Goal: Find specific page/section

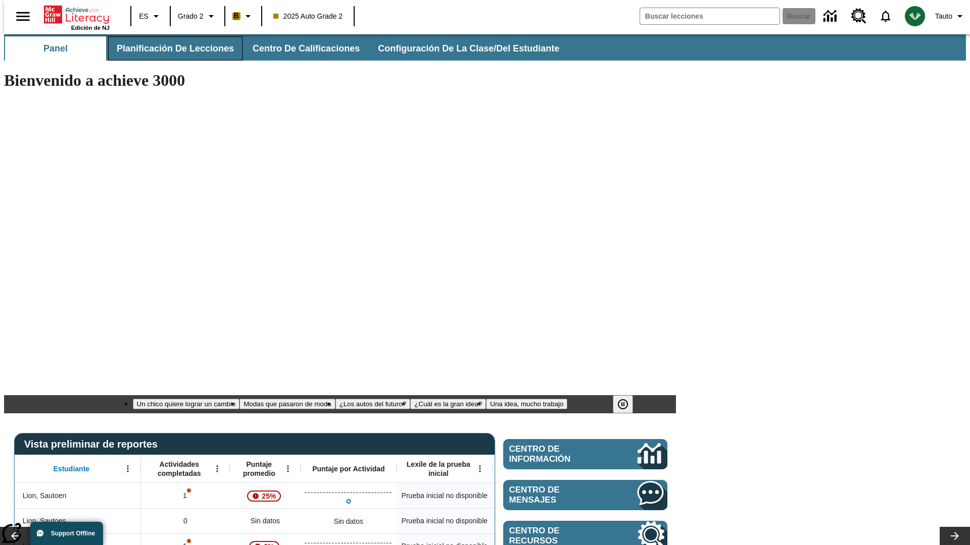
click at [169, 48] on span "Planificación de lecciones" at bounding box center [175, 49] width 117 height 12
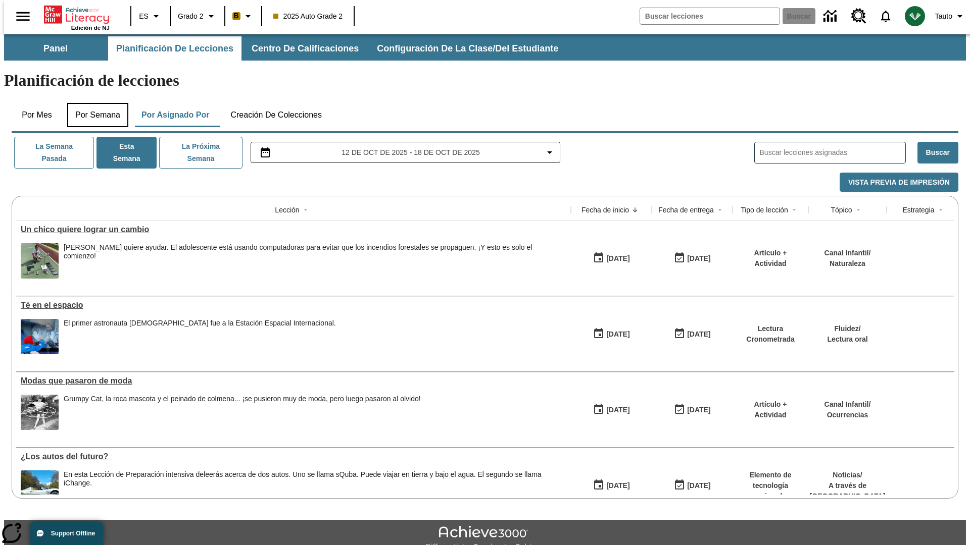
click at [94, 103] on button "Por semana" at bounding box center [97, 115] width 61 height 24
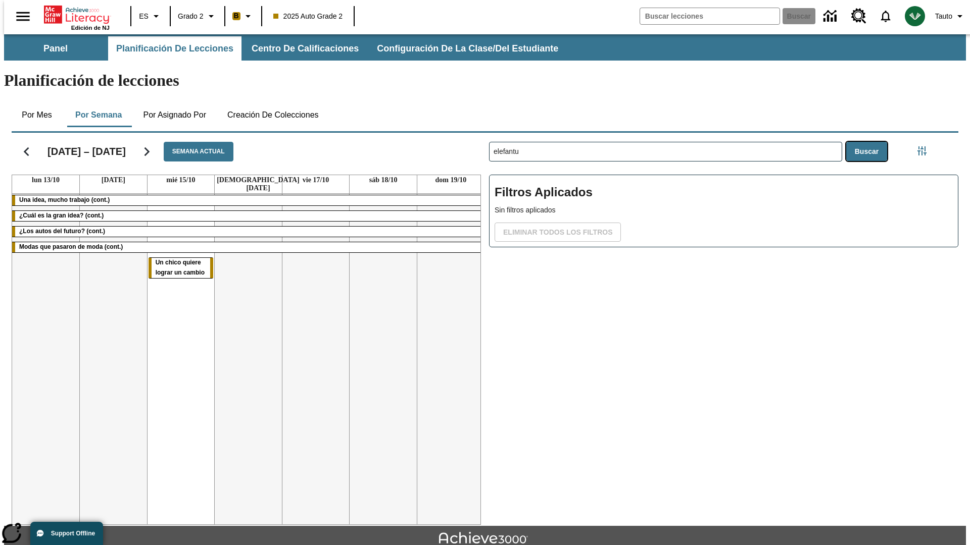
click at [869, 142] on button "Buscar" at bounding box center [866, 152] width 41 height 20
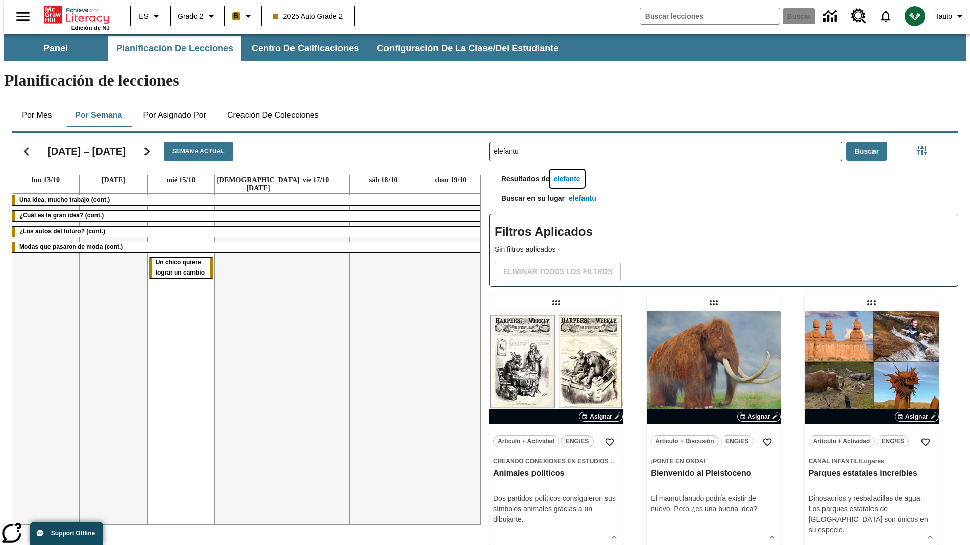
click at [568, 170] on button "elefante" at bounding box center [567, 179] width 35 height 19
type input "elefante"
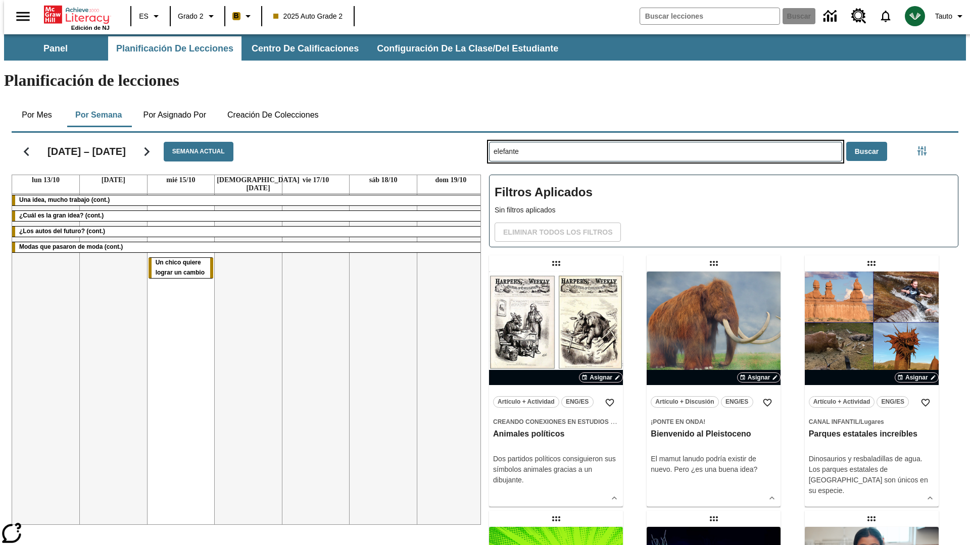
type input "elefantu"
